Goal: Transaction & Acquisition: Purchase product/service

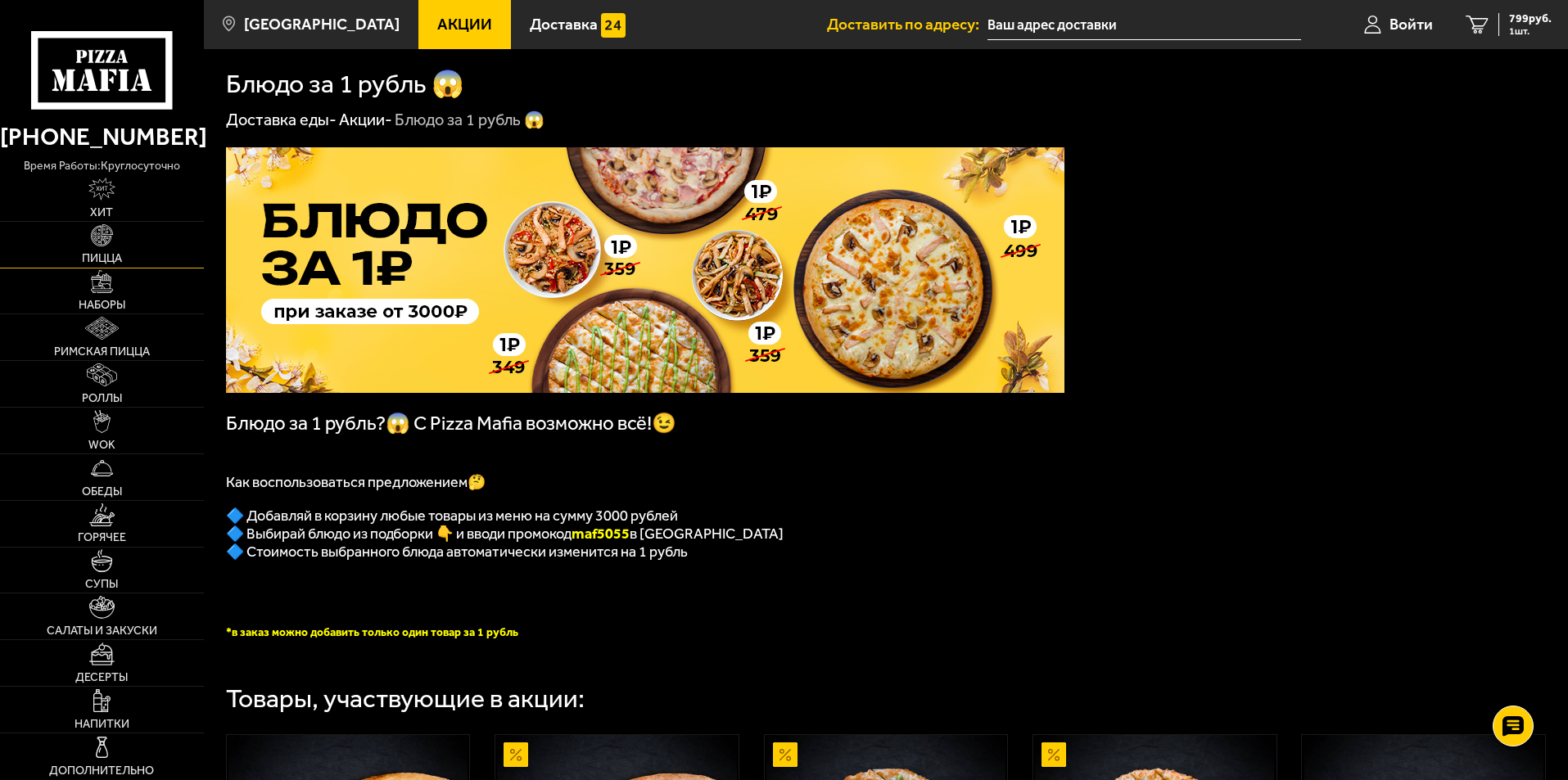
click at [102, 254] on span "Пицца" at bounding box center [102, 259] width 40 height 12
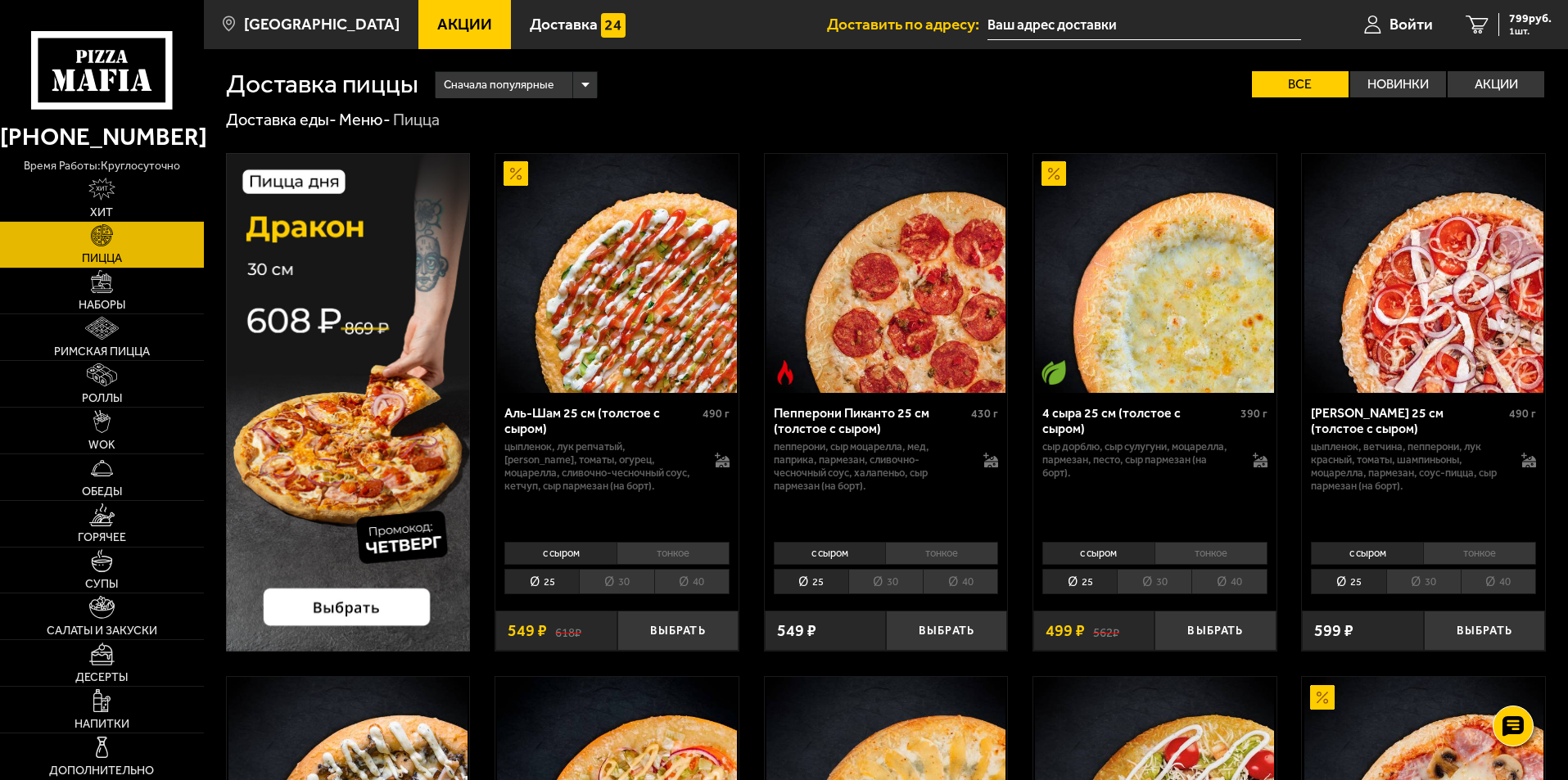
scroll to position [1063, 0]
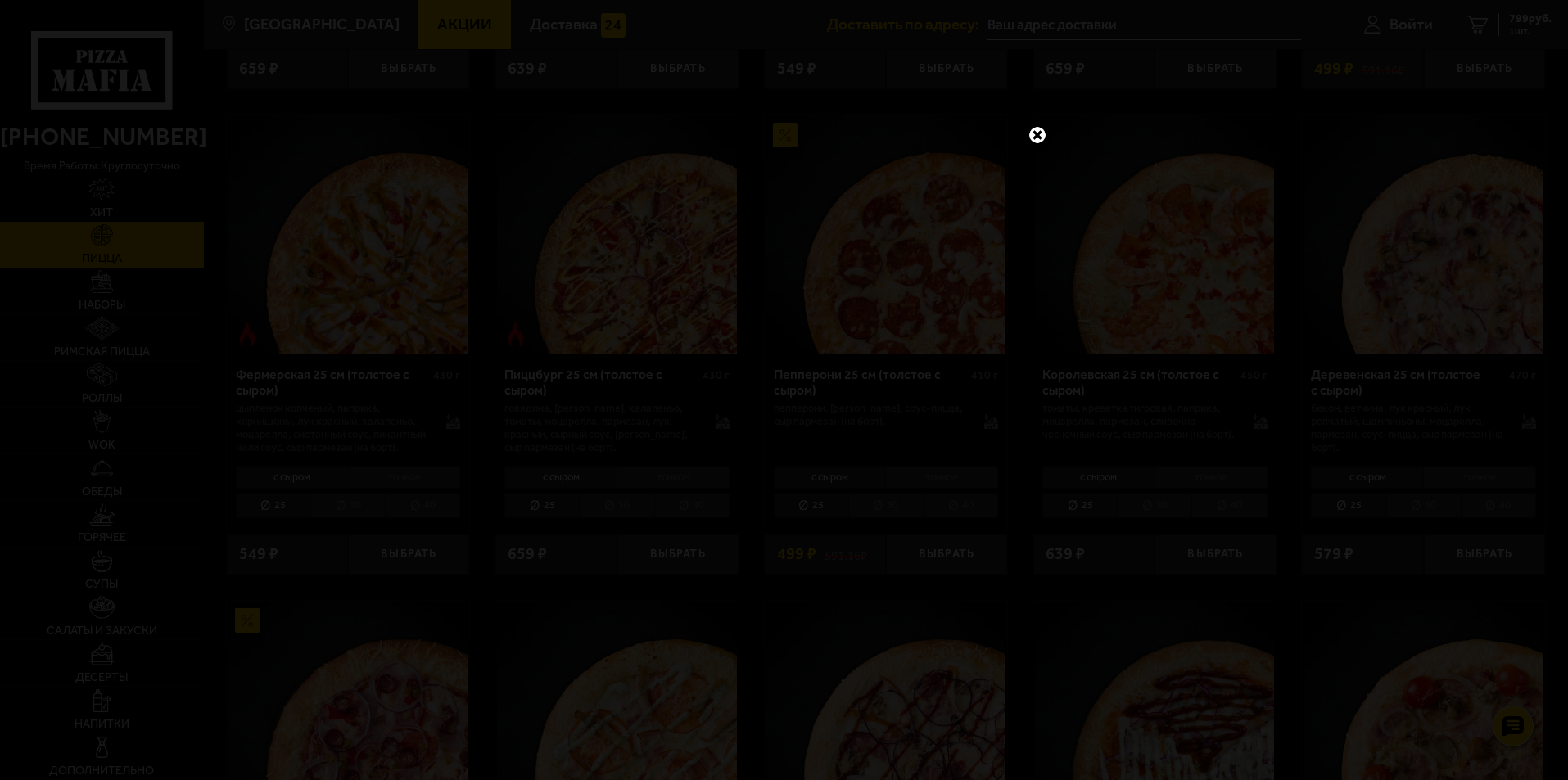
drag, startPoint x: 1040, startPoint y: 133, endPoint x: 1233, endPoint y: 63, distance: 205.3
click at [1040, 132] on link at bounding box center [1037, 134] width 21 height 21
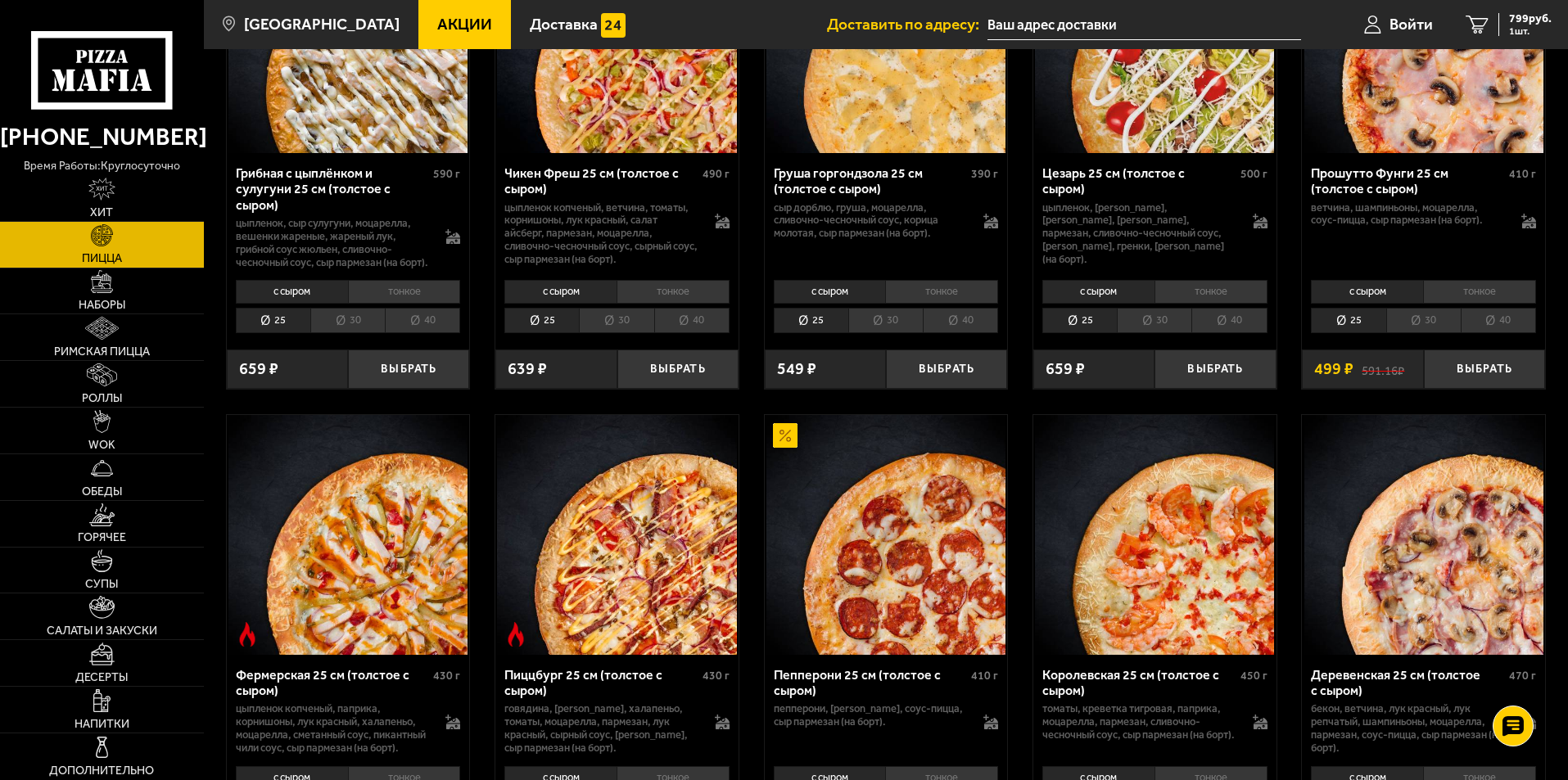
scroll to position [373, 0]
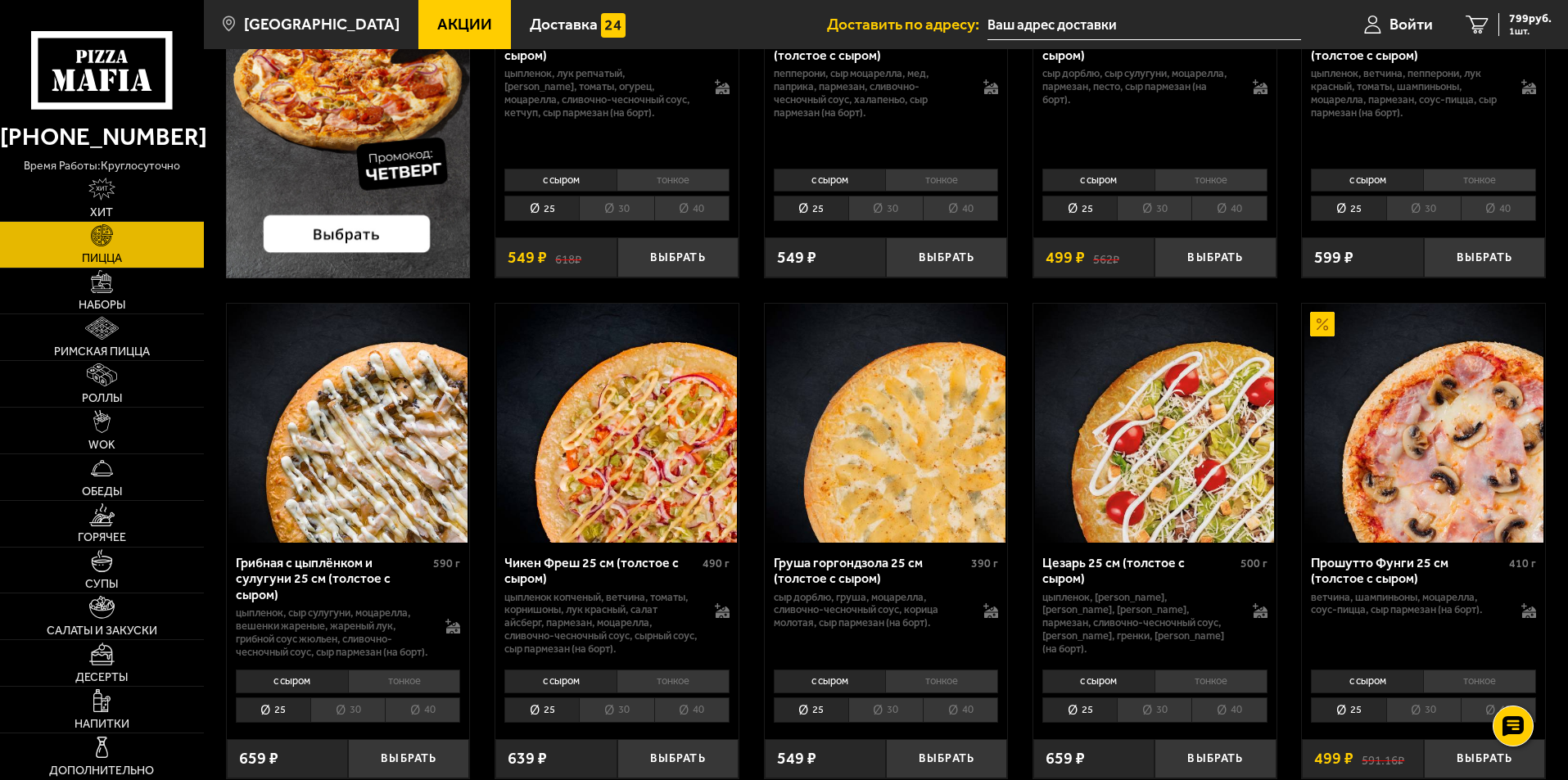
click at [129, 237] on link "Пицца" at bounding box center [102, 245] width 204 height 46
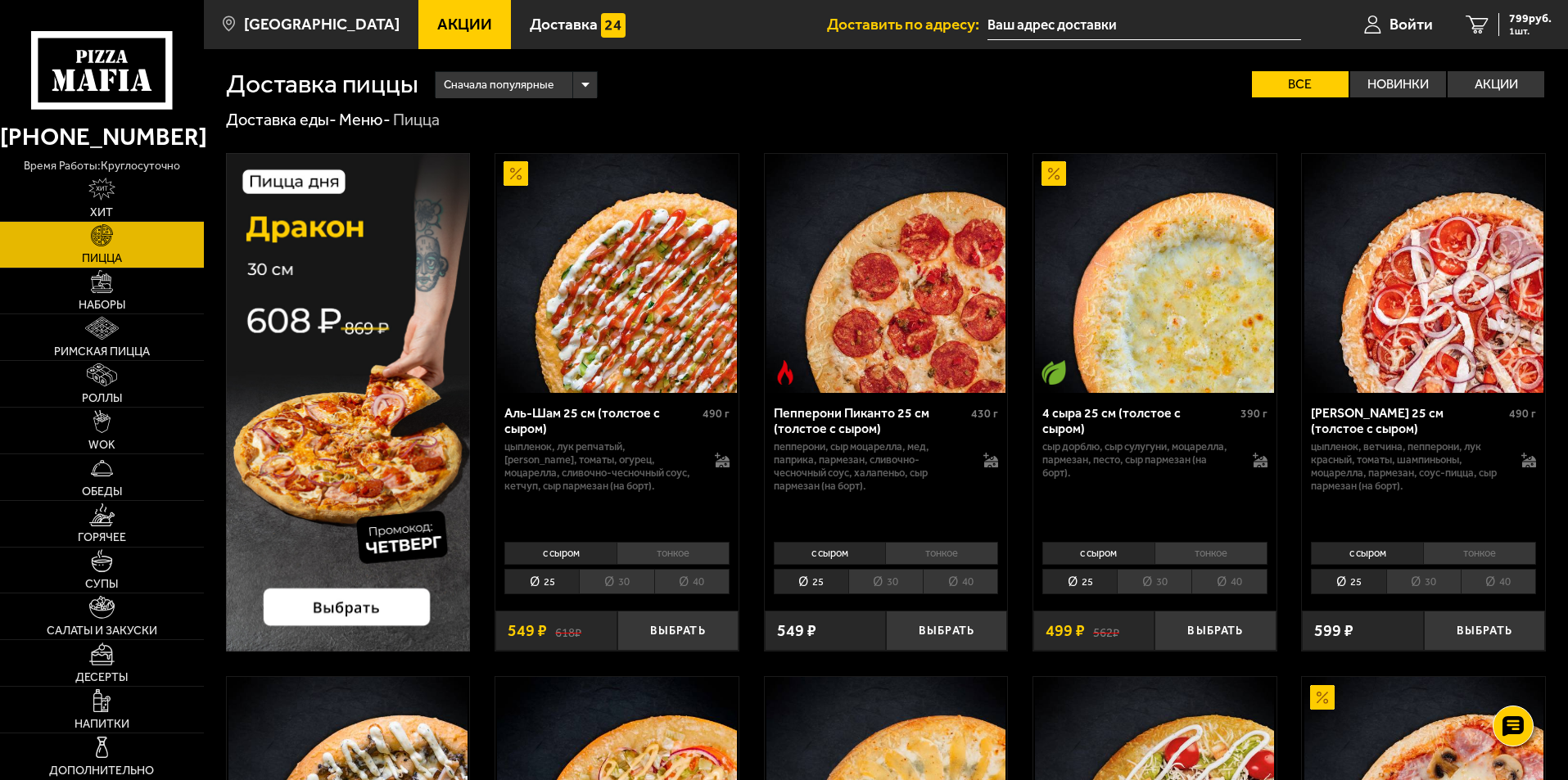
click at [129, 259] on link "Пицца" at bounding box center [102, 245] width 204 height 46
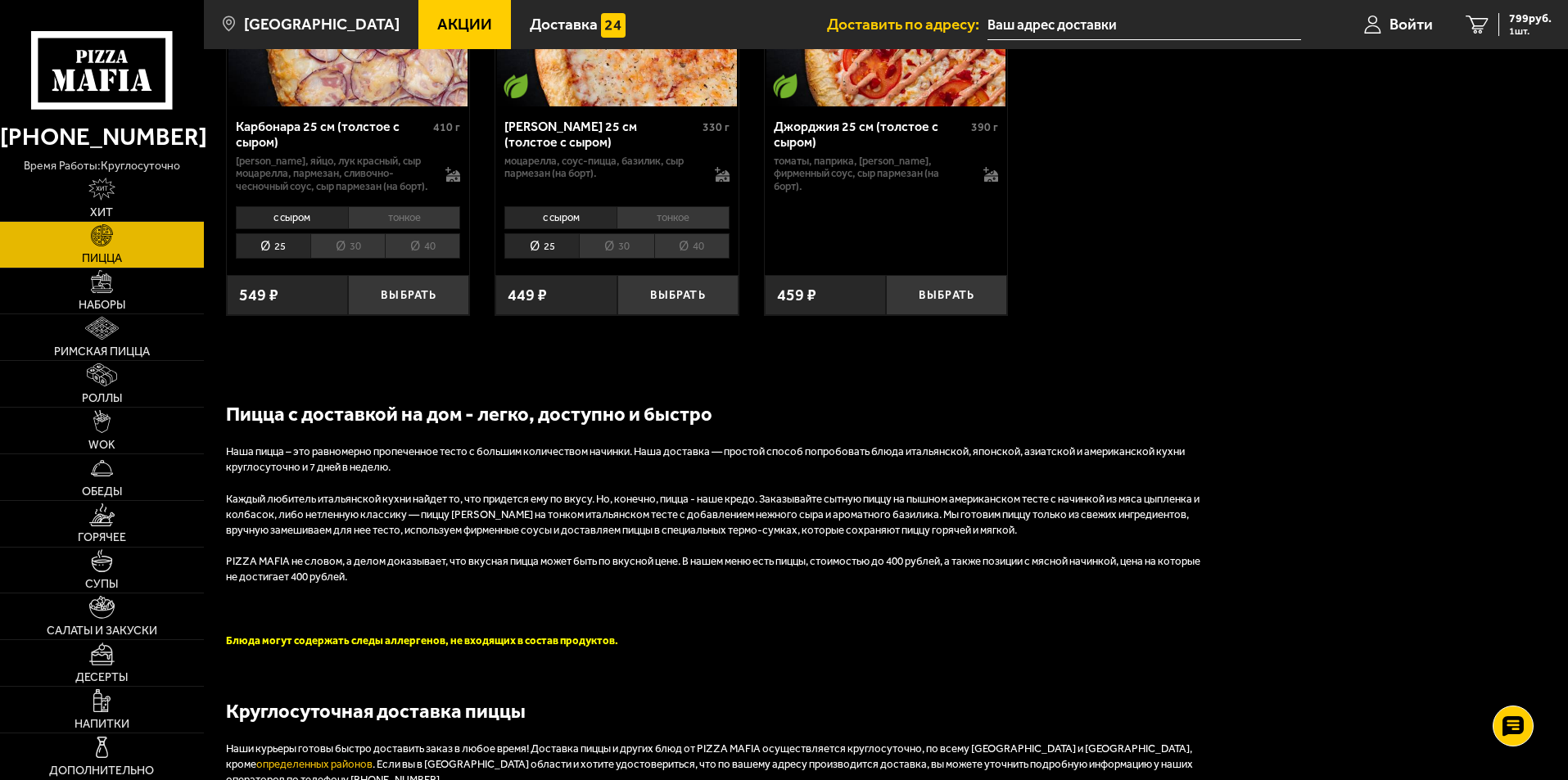
scroll to position [3275, 0]
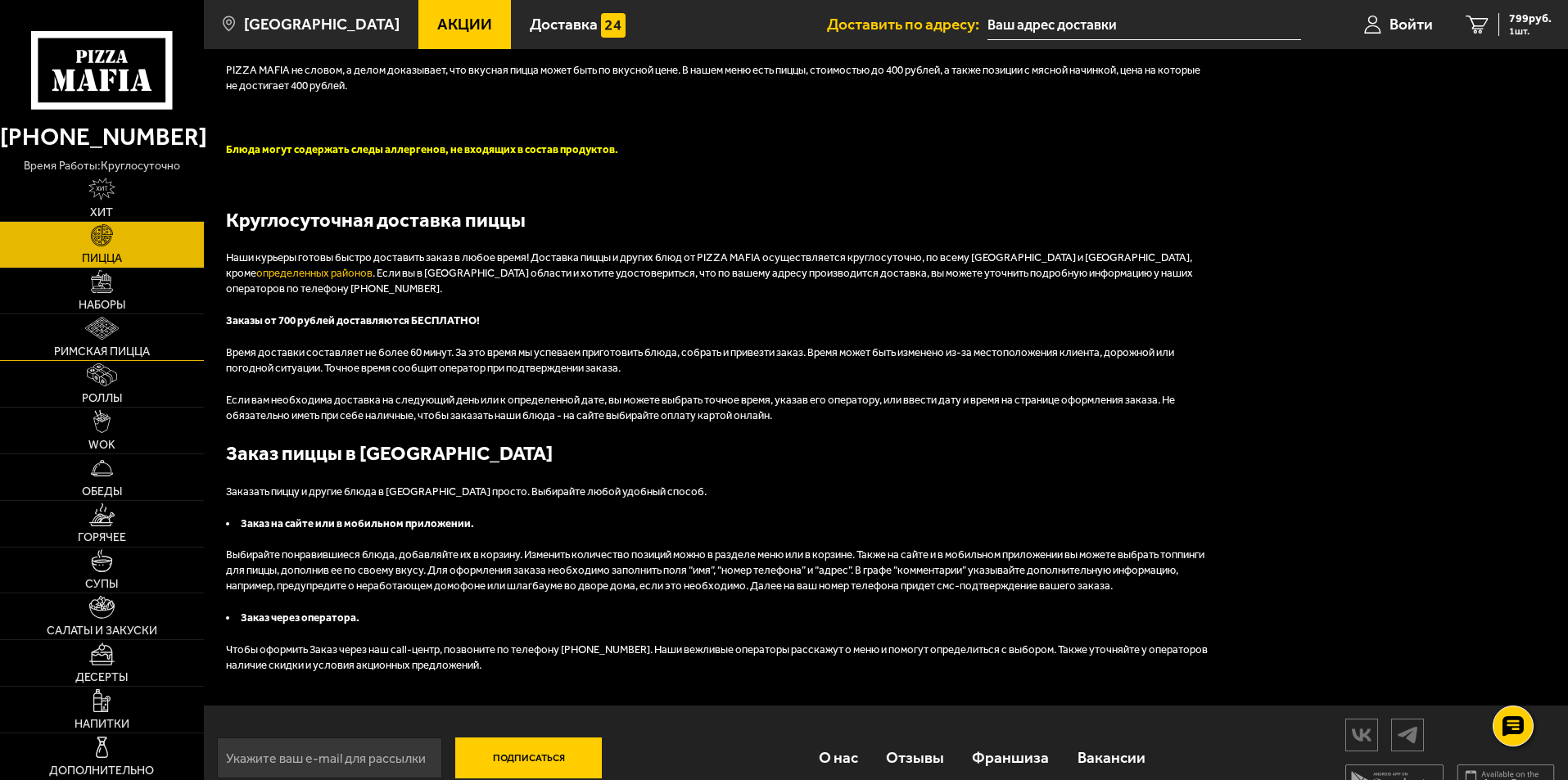
click at [111, 316] on link "Римская пицца" at bounding box center [102, 337] width 204 height 46
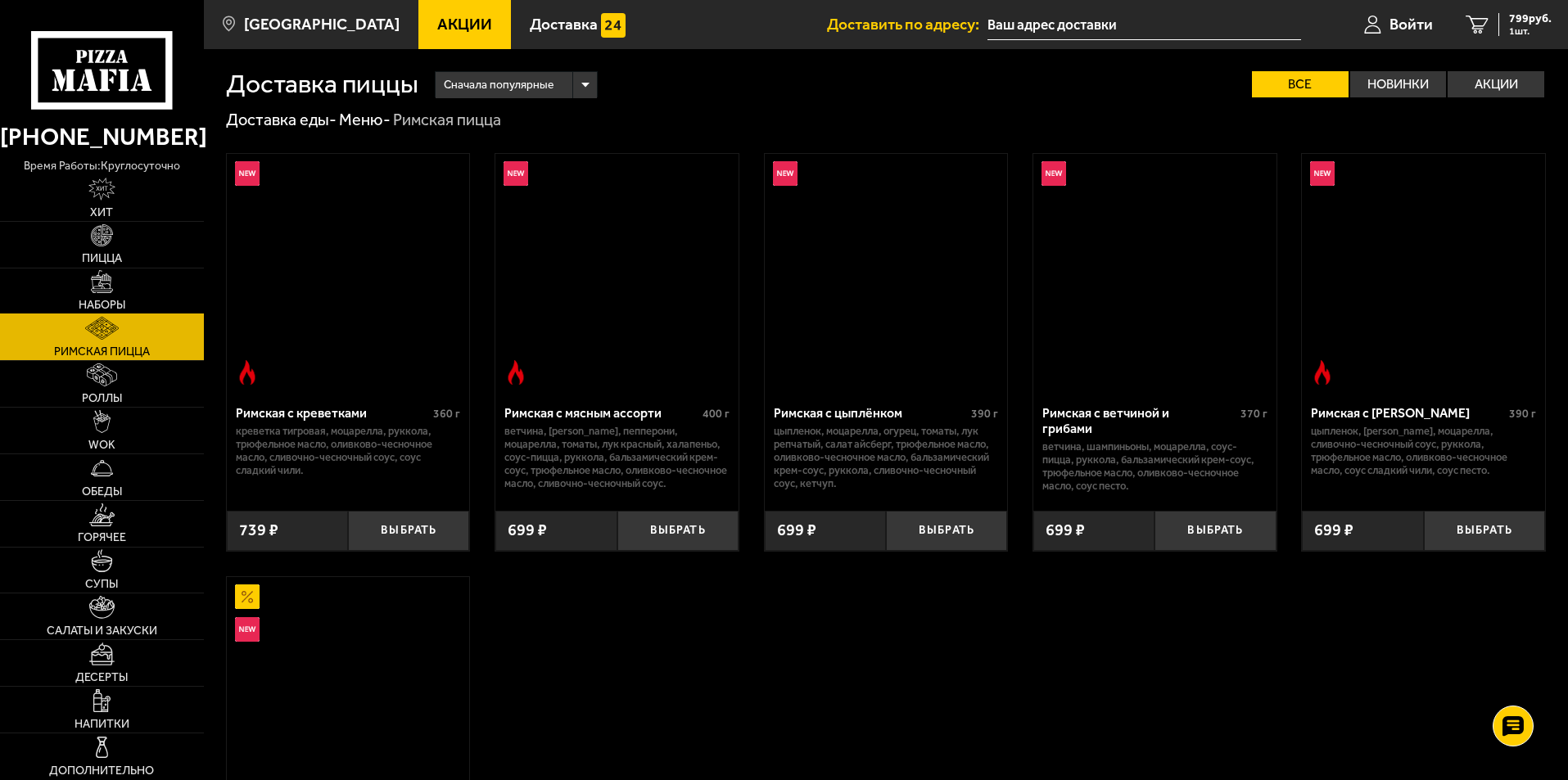
click at [111, 305] on span "Наборы" at bounding box center [102, 305] width 47 height 12
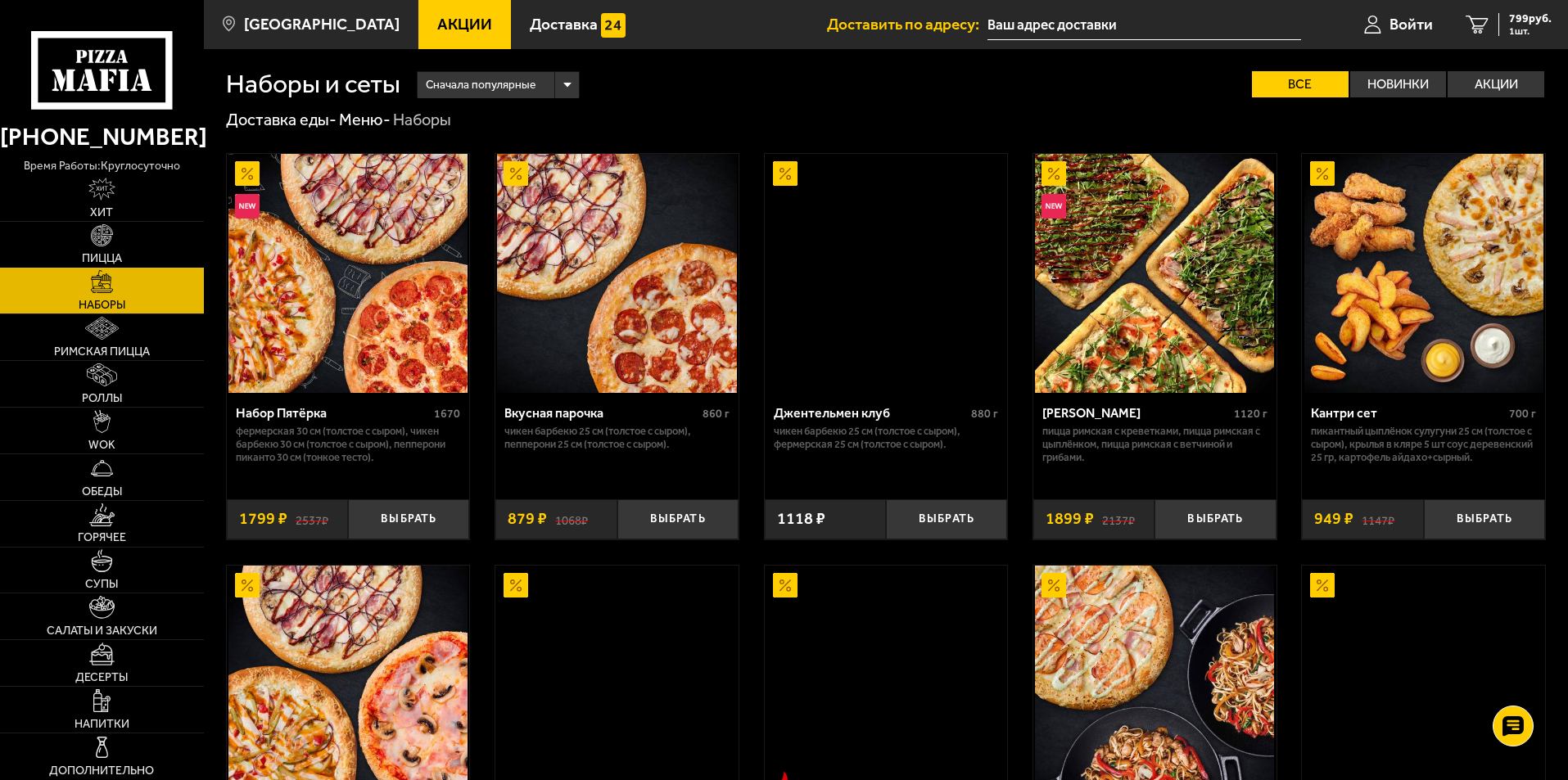
click at [117, 258] on span "Пицца" at bounding box center [102, 259] width 40 height 12
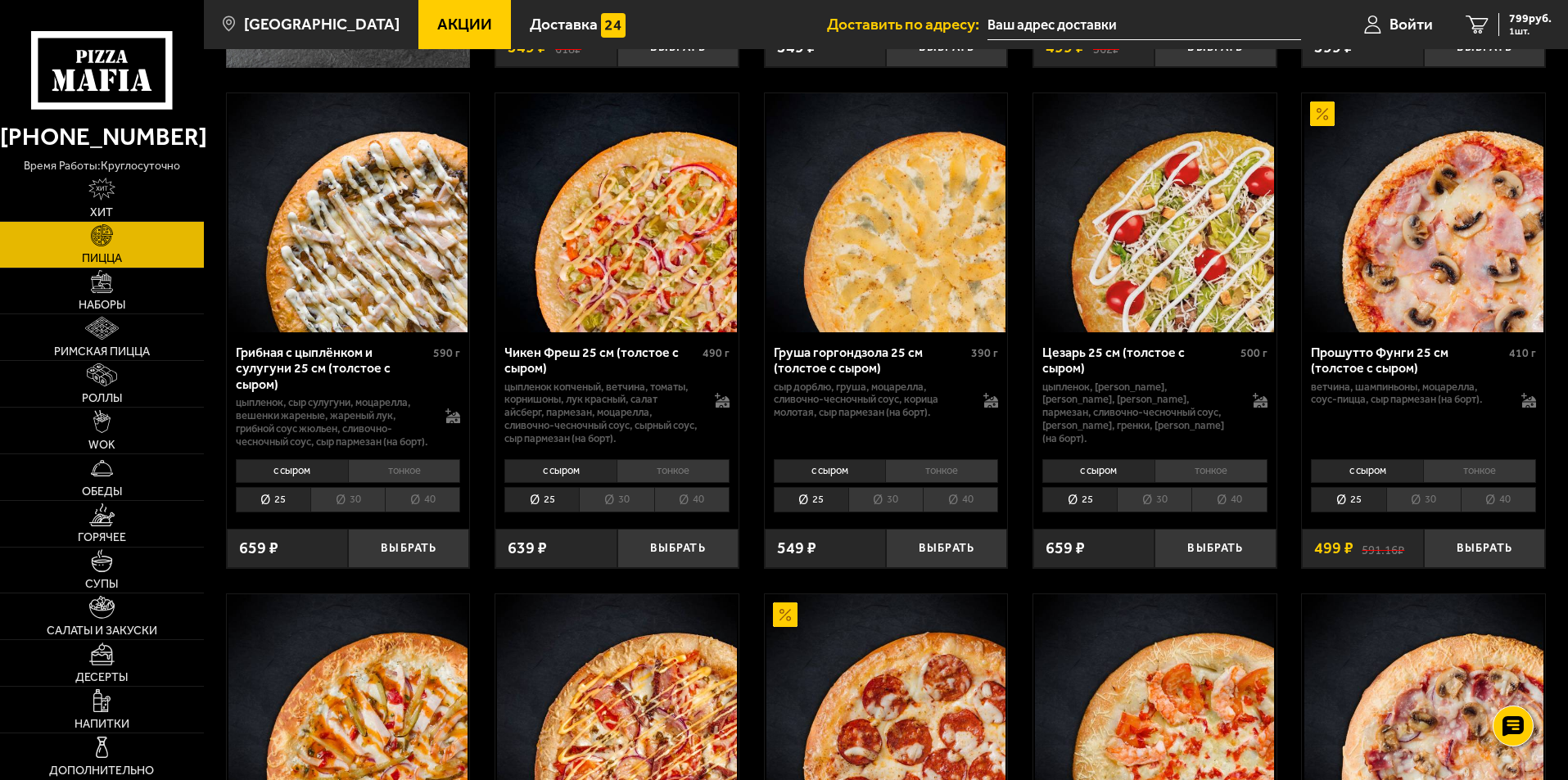
scroll to position [491, 0]
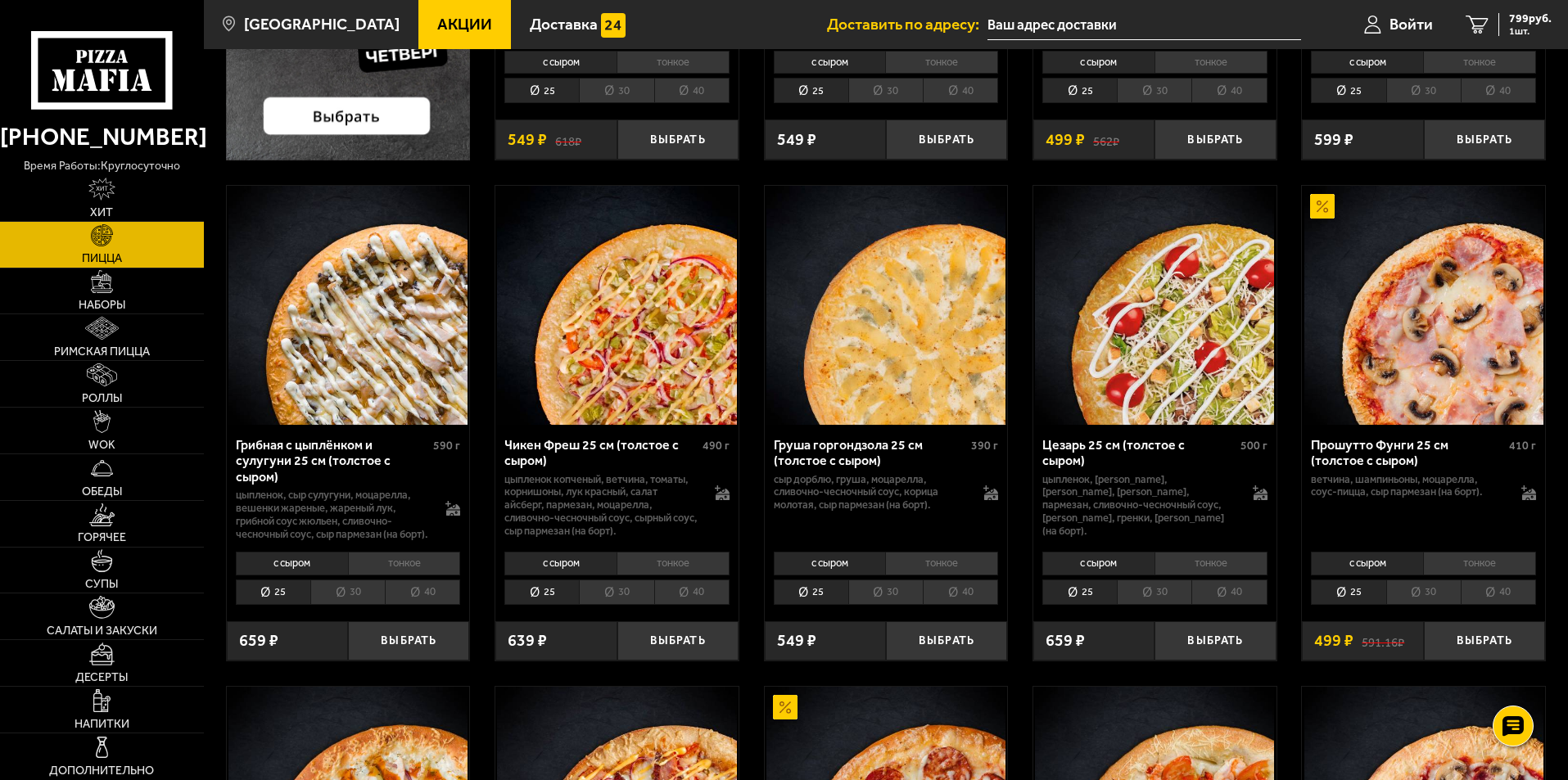
click at [440, 605] on li "40" at bounding box center [423, 593] width 75 height 26
